Goal: Transaction & Acquisition: Obtain resource

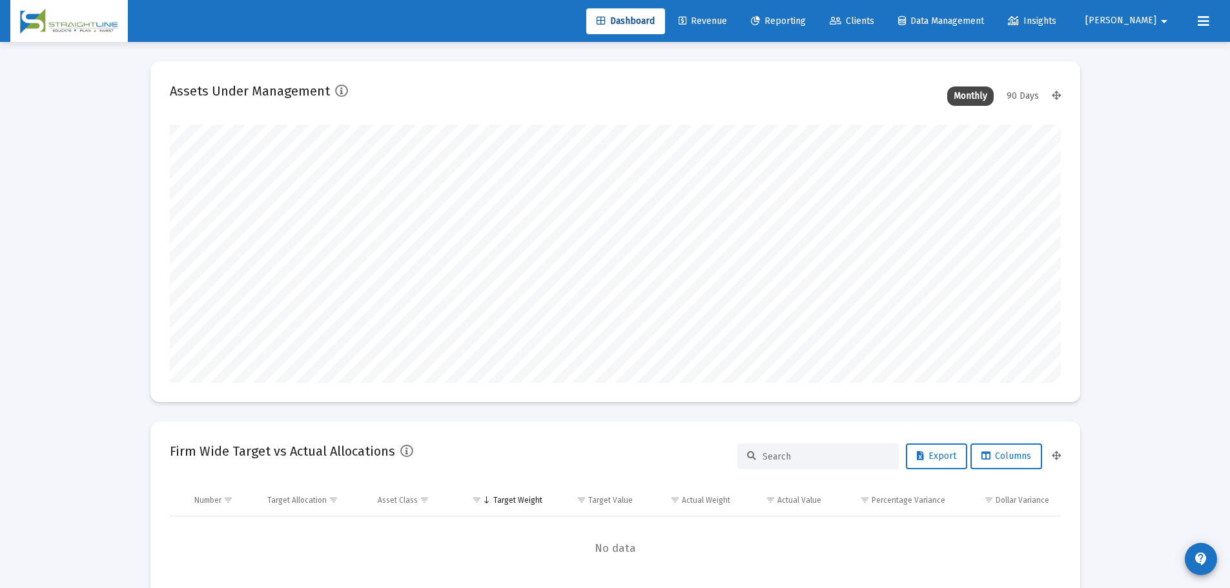
scroll to position [258, 480]
type input "[DATE]"
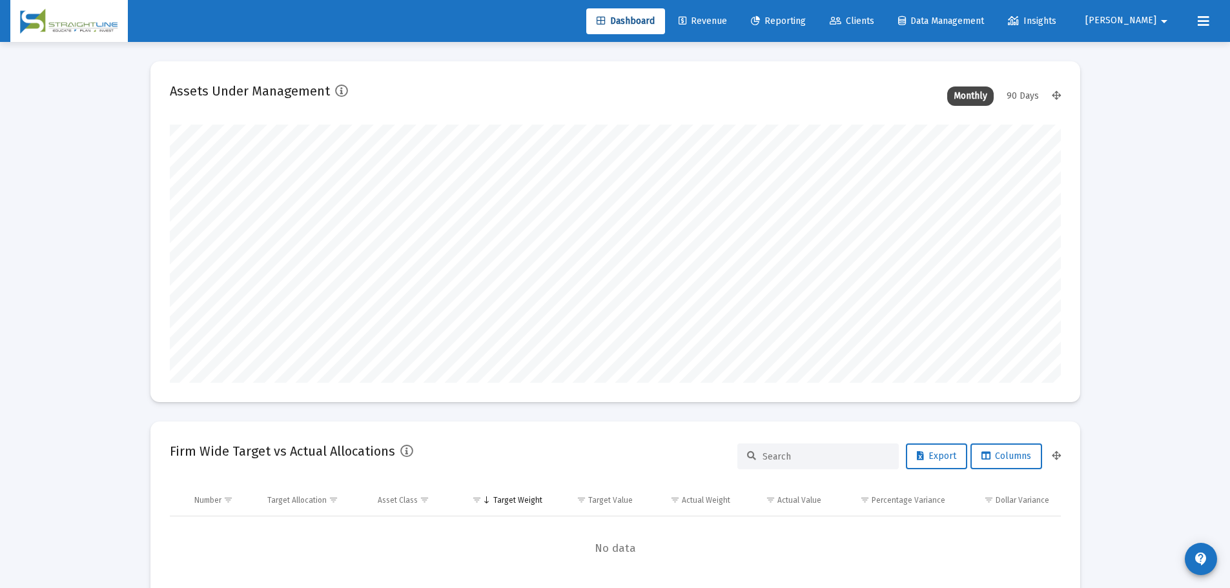
click at [816, 12] on link "Reporting" at bounding box center [778, 21] width 76 height 26
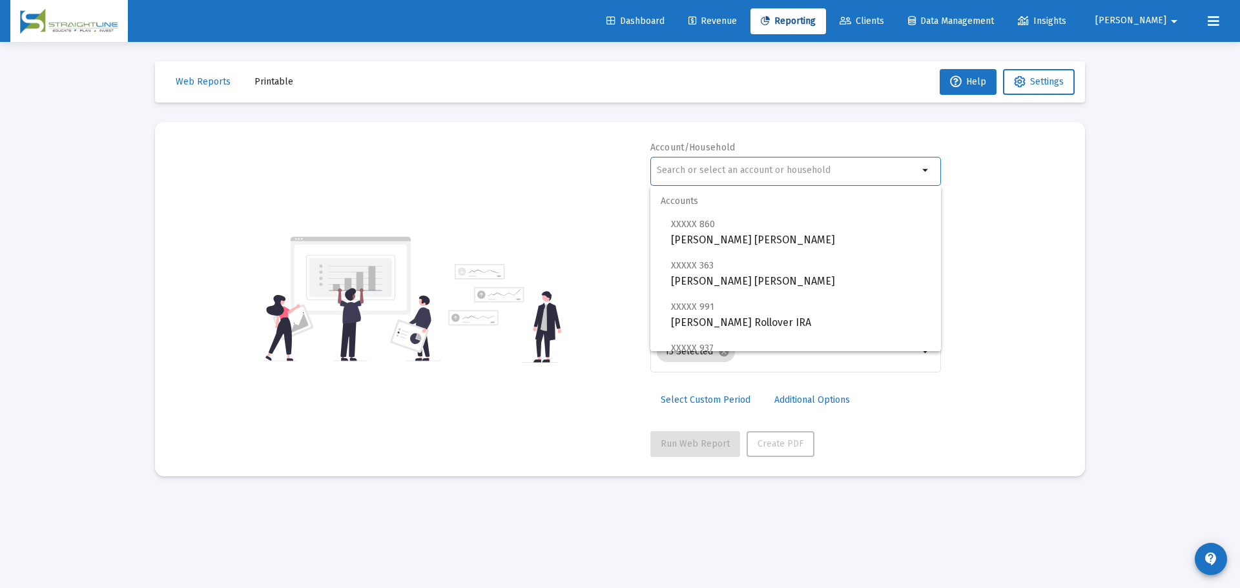
click at [739, 170] on input "text" at bounding box center [787, 170] width 261 height 10
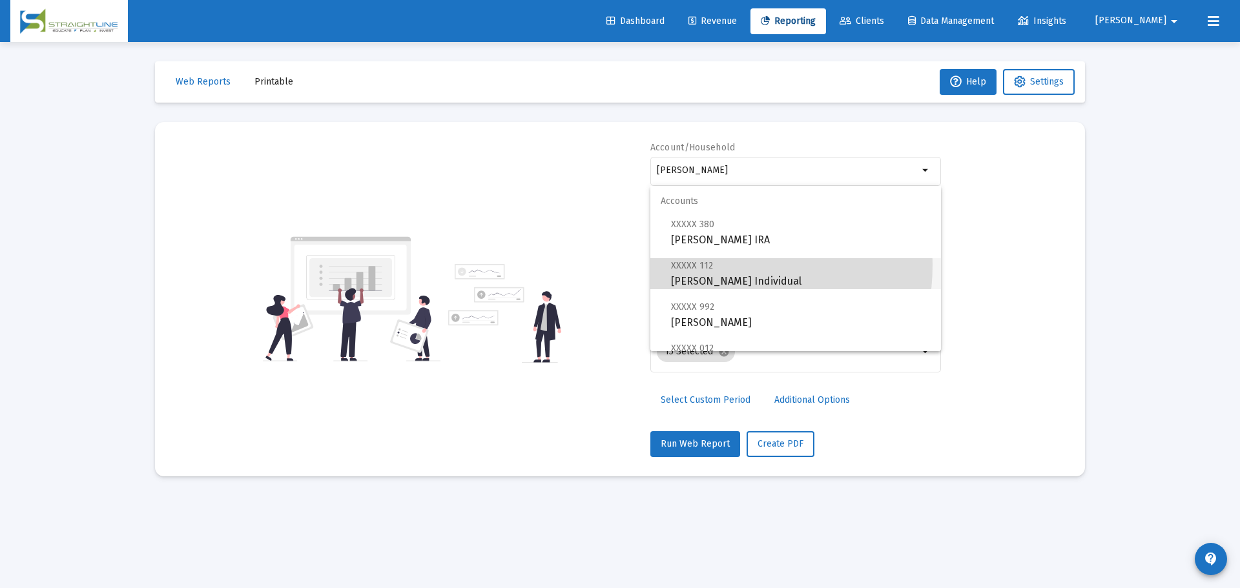
click at [702, 265] on span "XXXXX 112" at bounding box center [692, 265] width 42 height 11
type input "[PERSON_NAME] Individual"
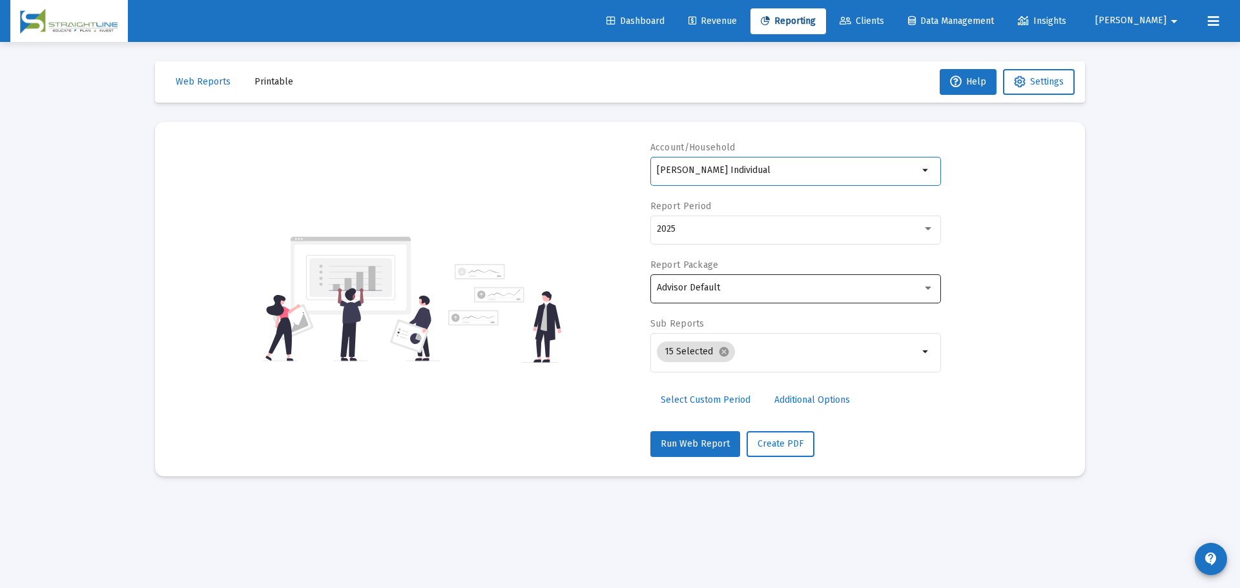
click at [761, 287] on div "Advisor Default" at bounding box center [789, 288] width 265 height 10
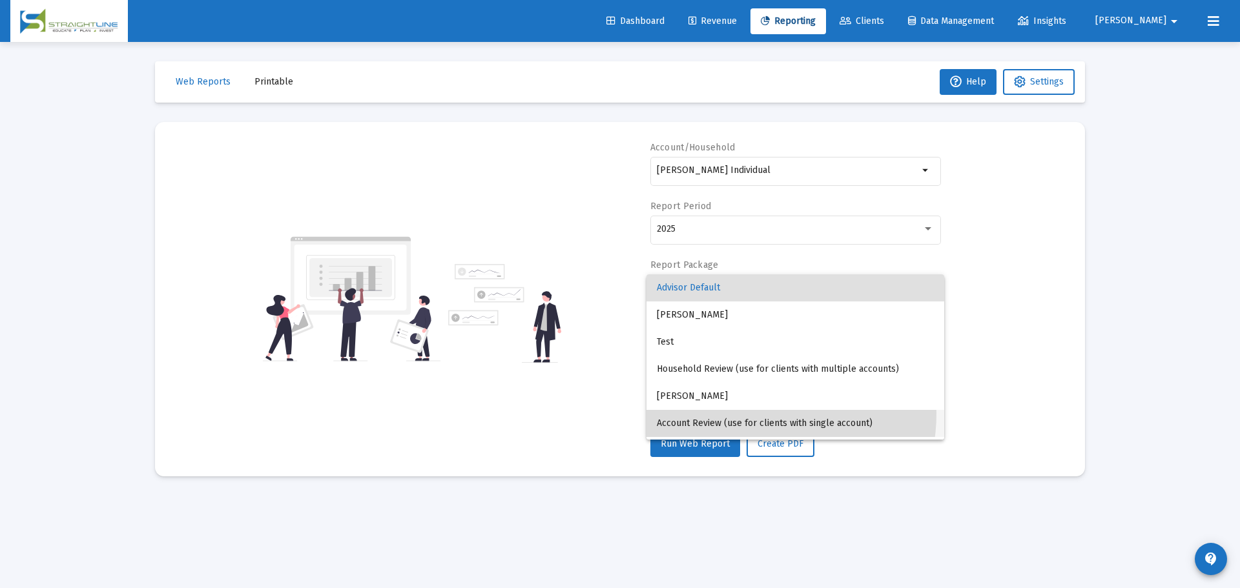
click at [746, 413] on span "Account Review (use for clients with single account)" at bounding box center [795, 423] width 277 height 27
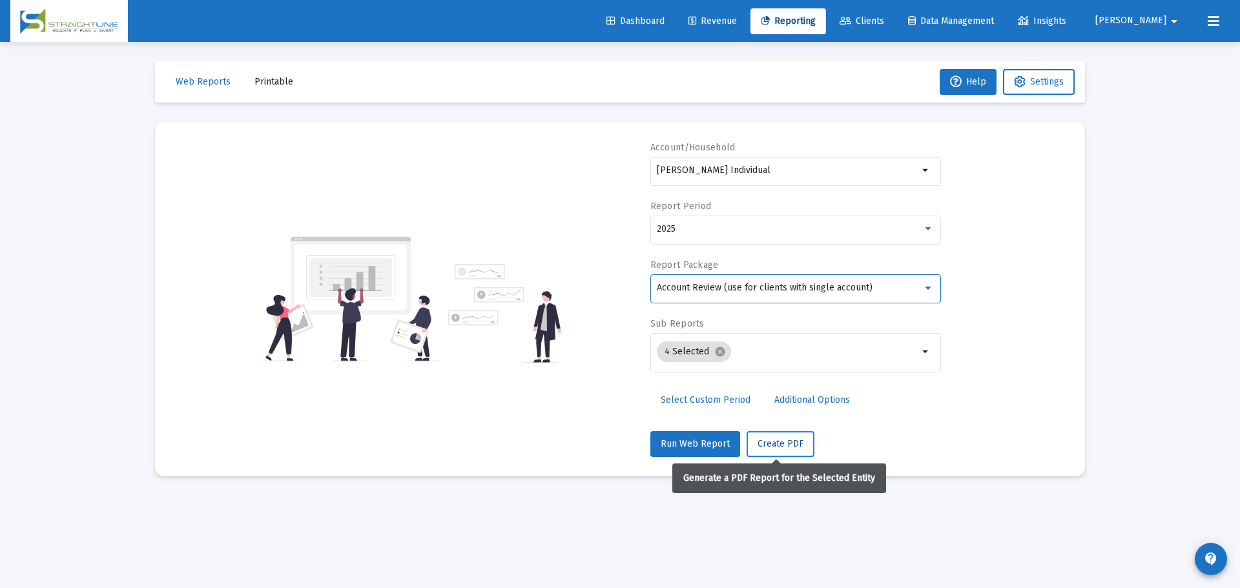
click at [768, 445] on span "Create PDF" at bounding box center [780, 443] width 46 height 11
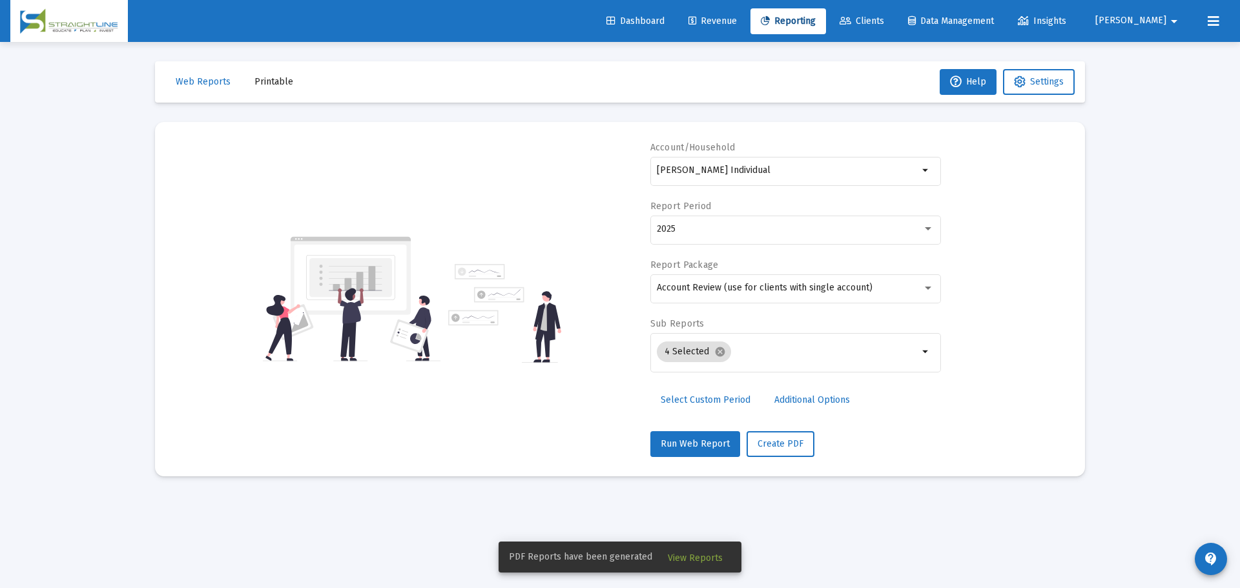
click at [688, 553] on span "View Reports" at bounding box center [695, 558] width 55 height 11
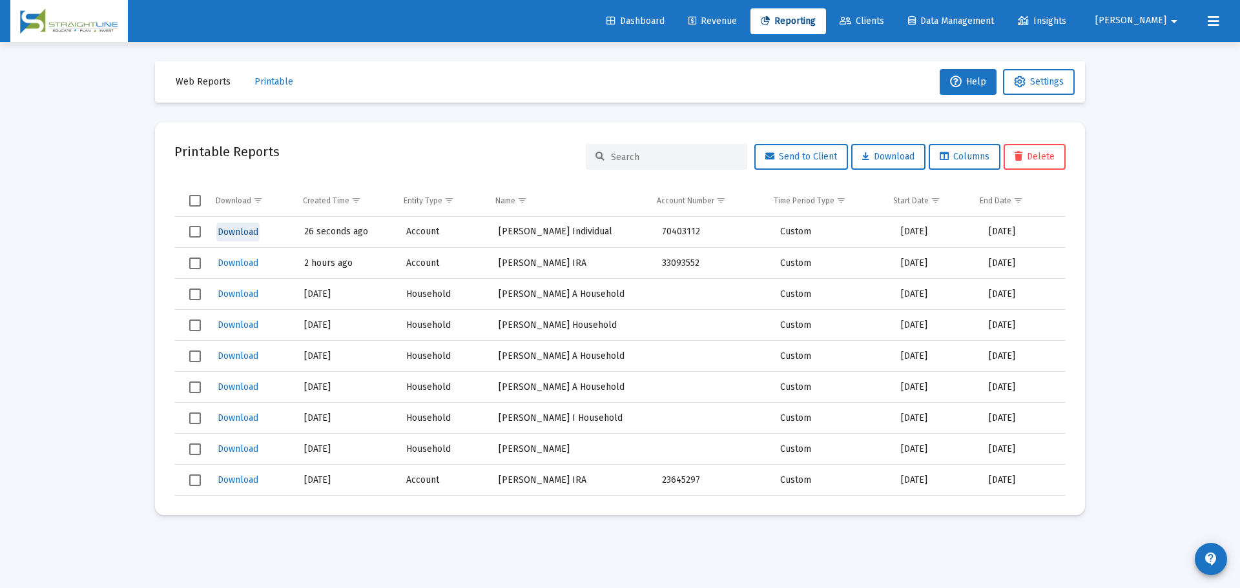
click at [221, 230] on span "Download" at bounding box center [238, 232] width 41 height 11
